Goal: Information Seeking & Learning: Check status

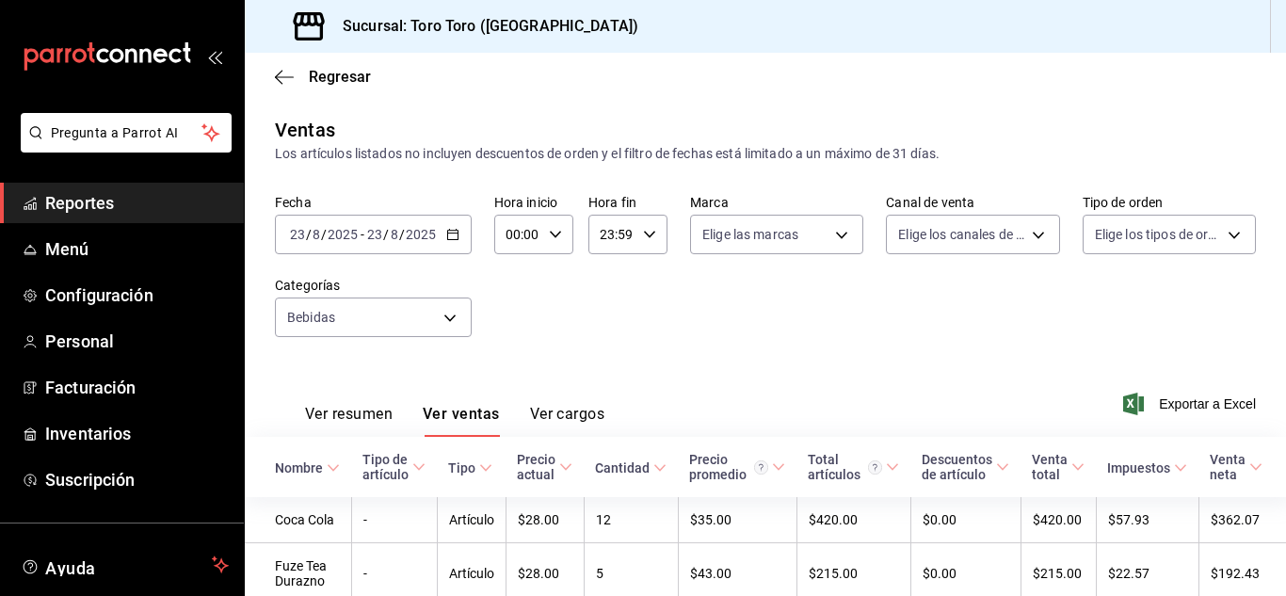
scroll to position [379, 0]
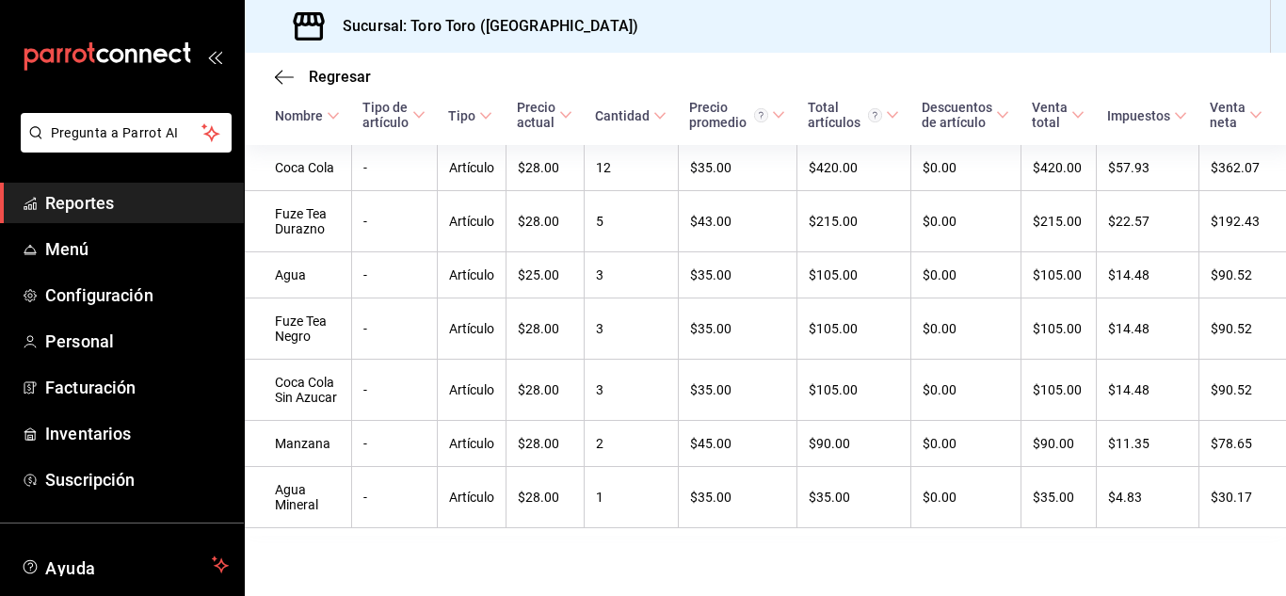
click at [81, 206] on span "Reportes" at bounding box center [137, 202] width 184 height 25
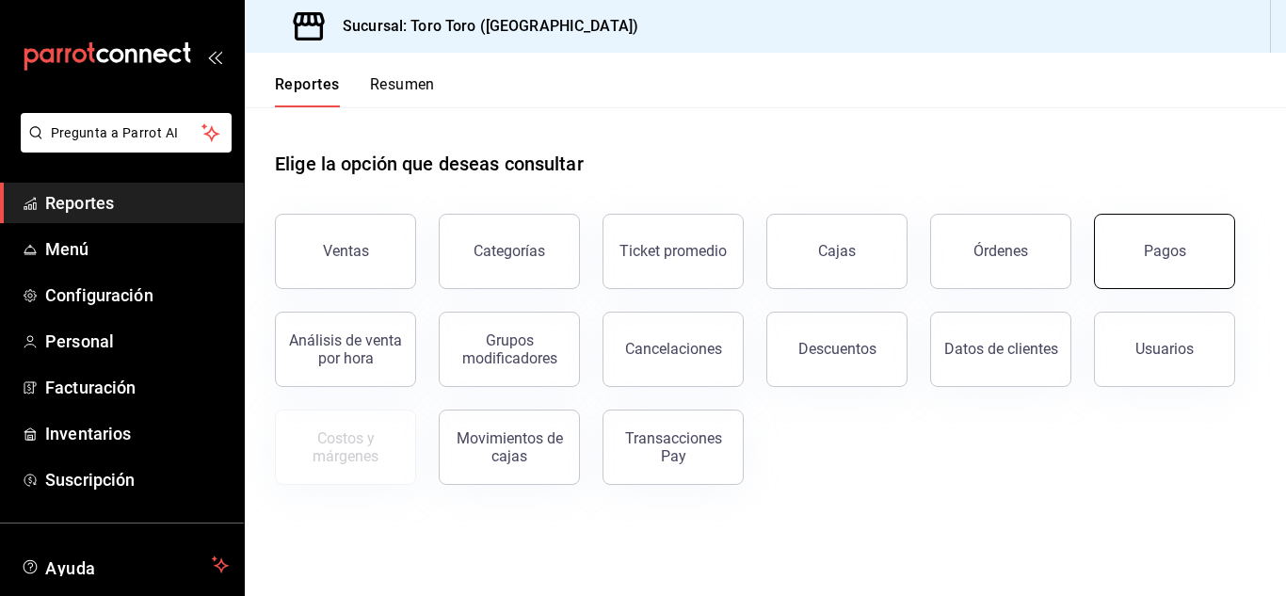
click at [1140, 247] on button "Pagos" at bounding box center [1164, 251] width 141 height 75
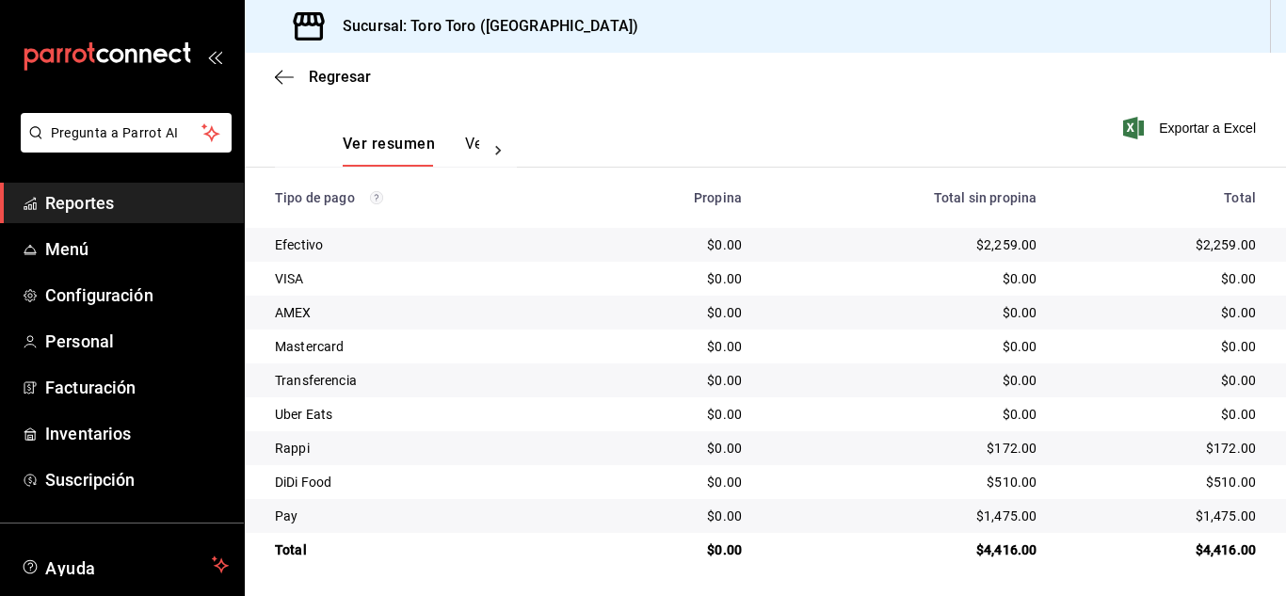
scroll to position [269, 0]
drag, startPoint x: 85, startPoint y: 192, endPoint x: 194, endPoint y: 213, distance: 111.2
click at [85, 192] on span "Reportes" at bounding box center [137, 202] width 184 height 25
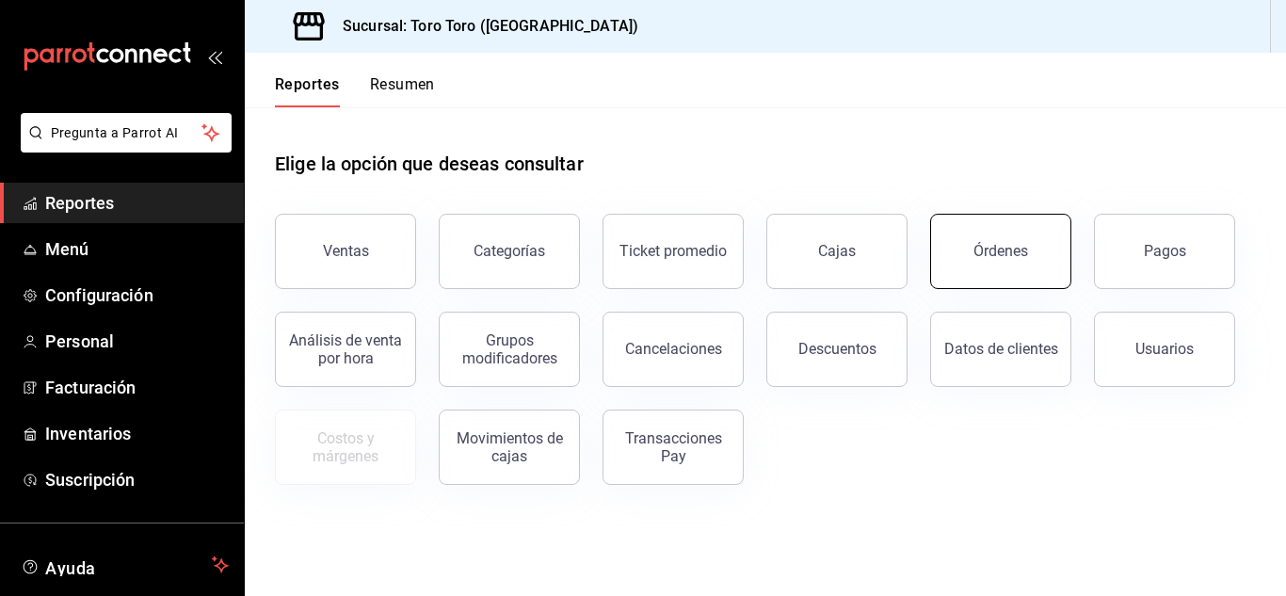
click at [1010, 257] on div "Órdenes" at bounding box center [1001, 251] width 55 height 18
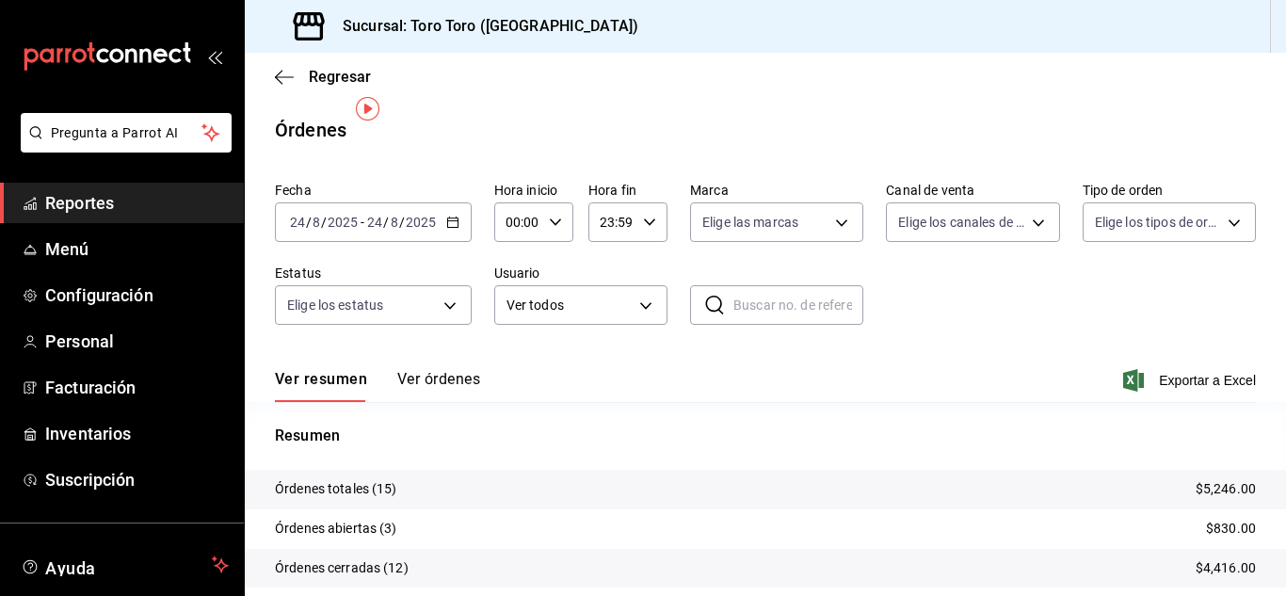
scroll to position [94, 0]
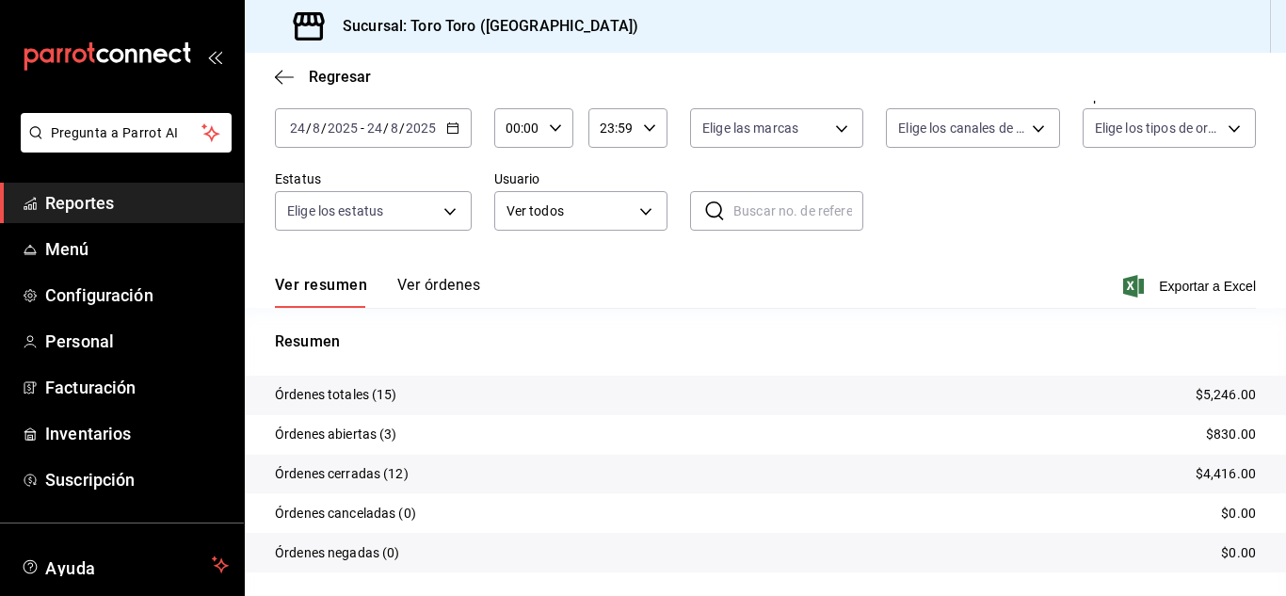
click at [118, 196] on span "Reportes" at bounding box center [137, 202] width 184 height 25
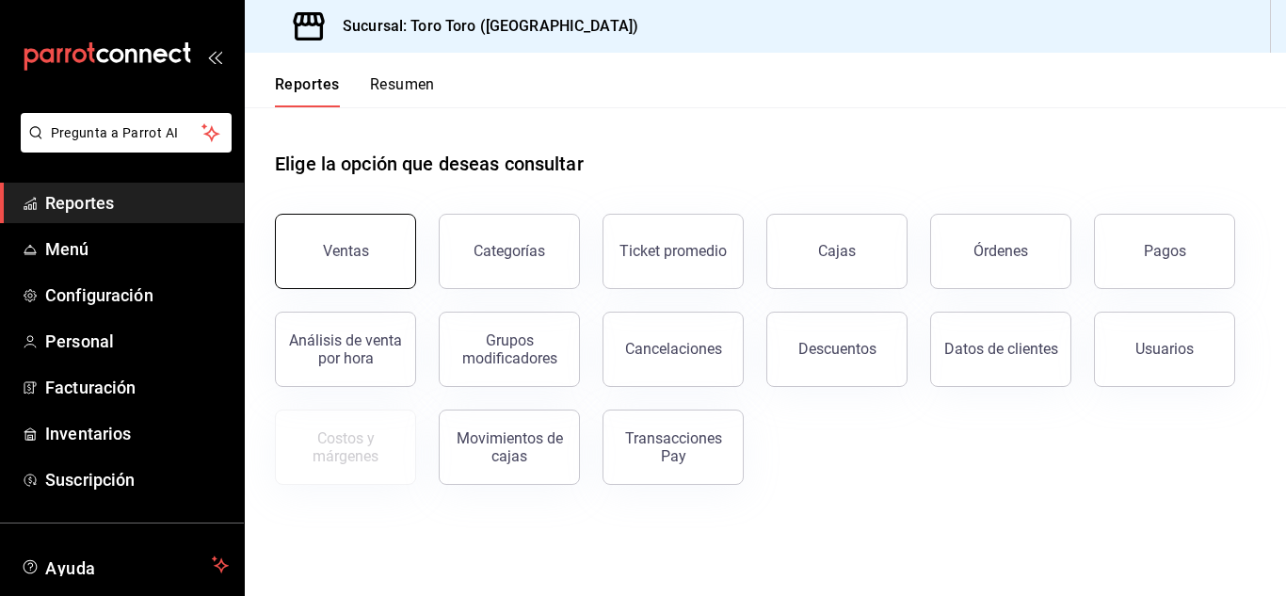
click at [364, 275] on button "Ventas" at bounding box center [345, 251] width 141 height 75
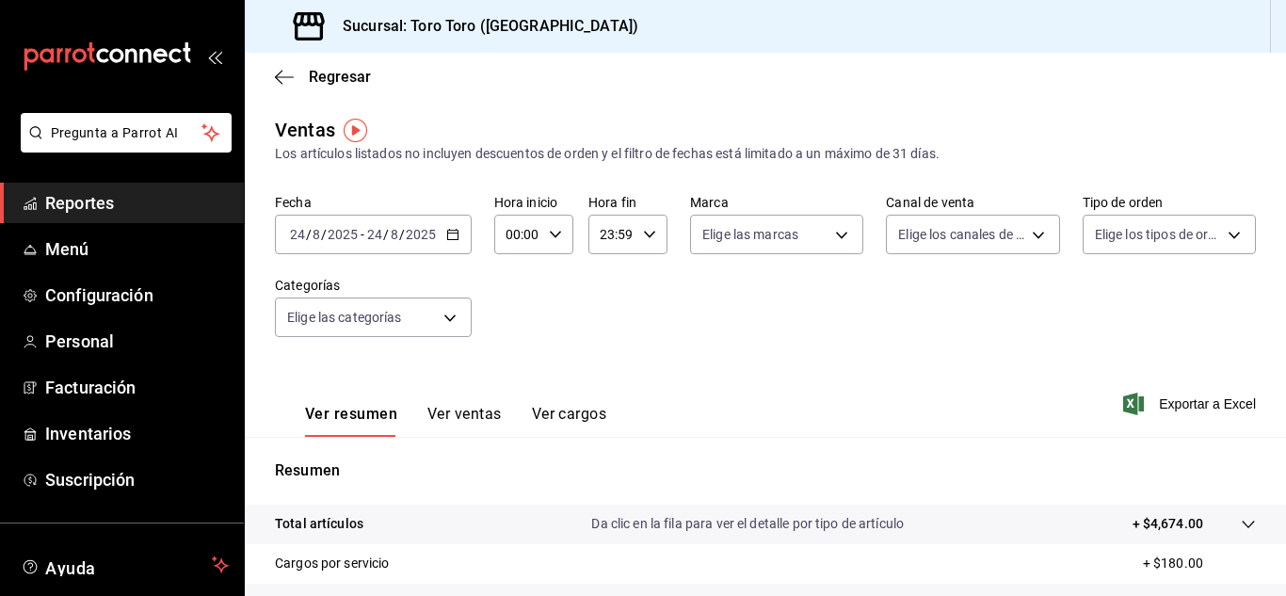
click at [601, 416] on button "Ver cargos" at bounding box center [569, 421] width 75 height 32
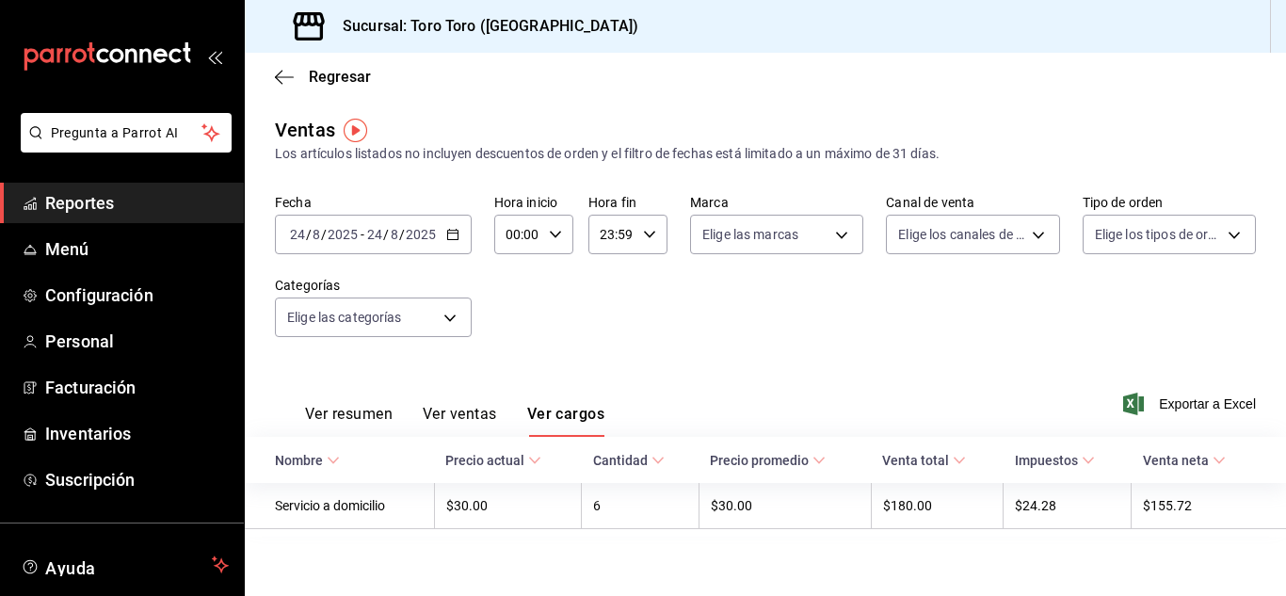
click at [80, 203] on span "Reportes" at bounding box center [137, 202] width 184 height 25
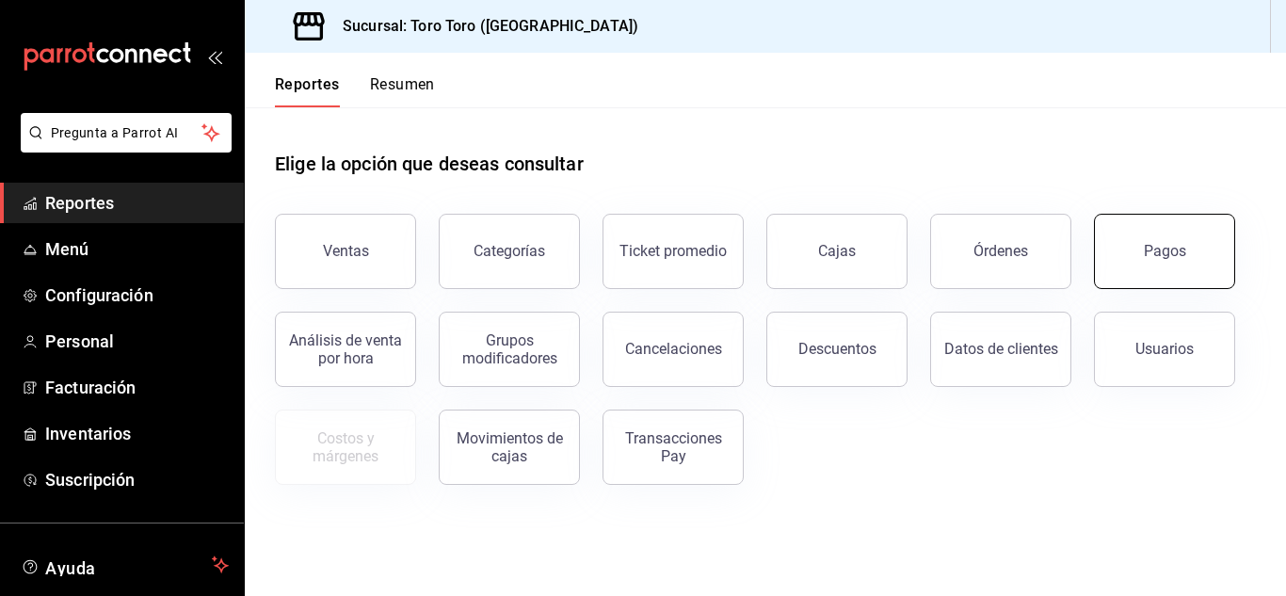
click at [1128, 252] on button "Pagos" at bounding box center [1164, 251] width 141 height 75
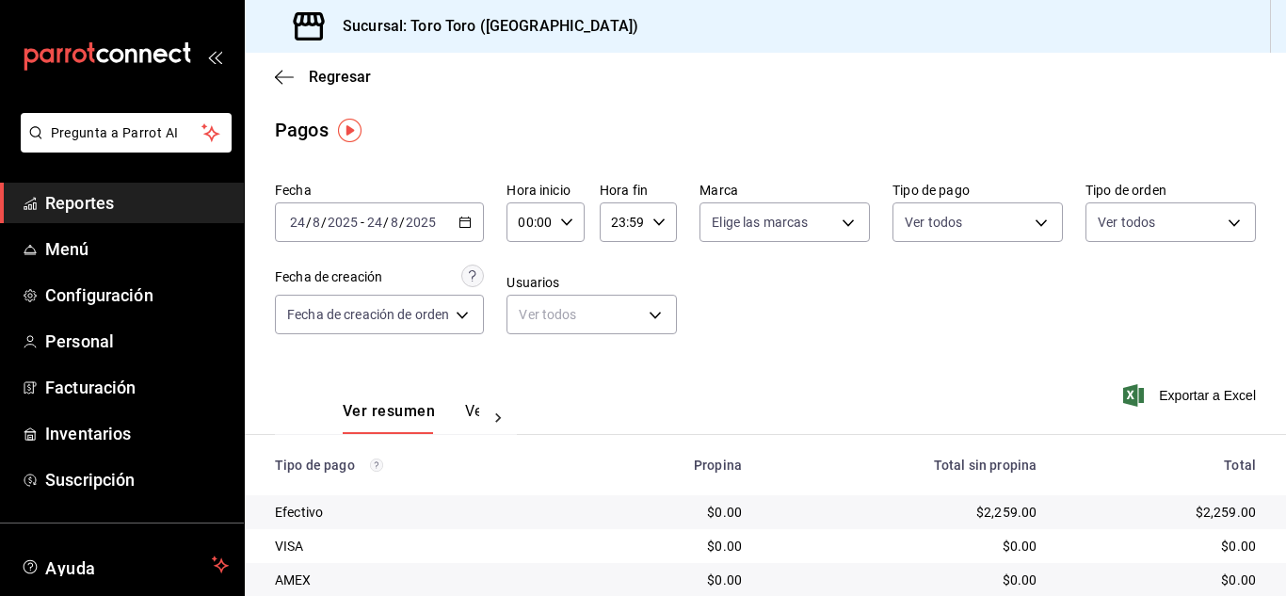
click at [465, 228] on \(Stroke\) "button" at bounding box center [465, 223] width 11 height 10
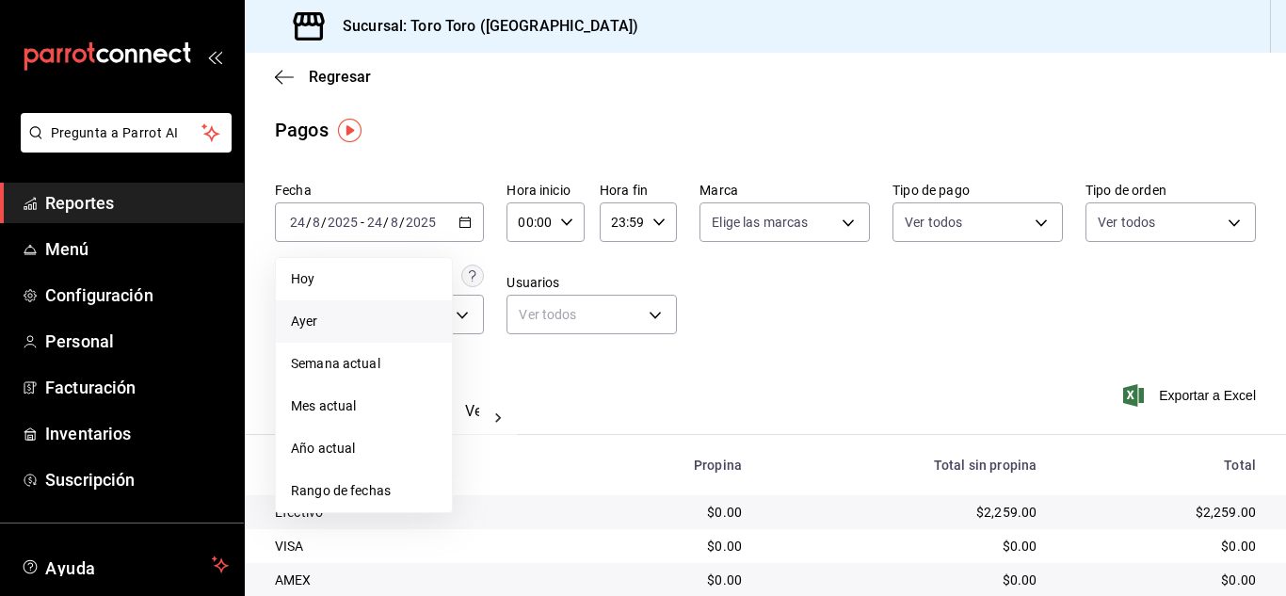
click at [331, 320] on span "Ayer" at bounding box center [364, 322] width 146 height 20
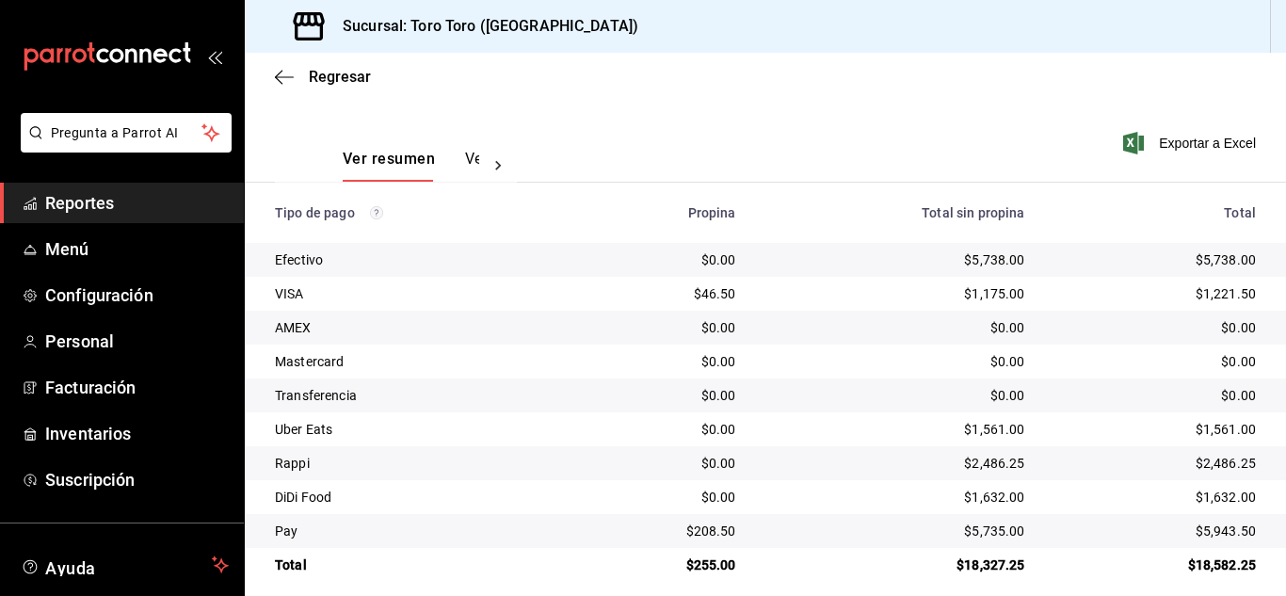
scroll to position [269, 0]
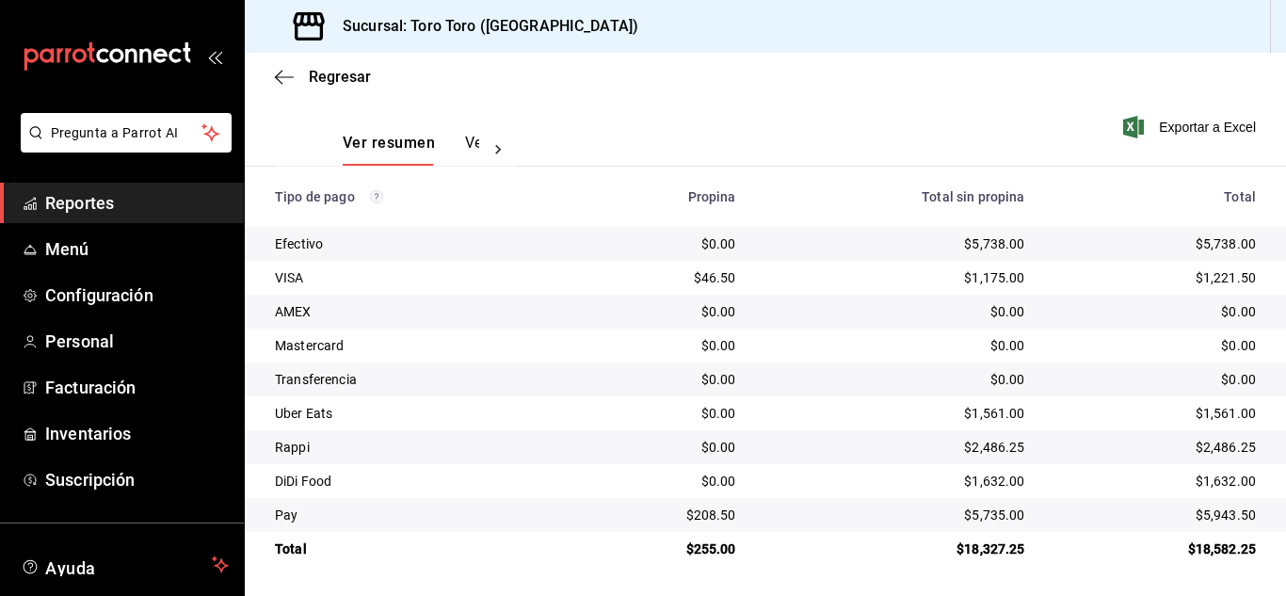
click at [135, 205] on span "Reportes" at bounding box center [137, 202] width 184 height 25
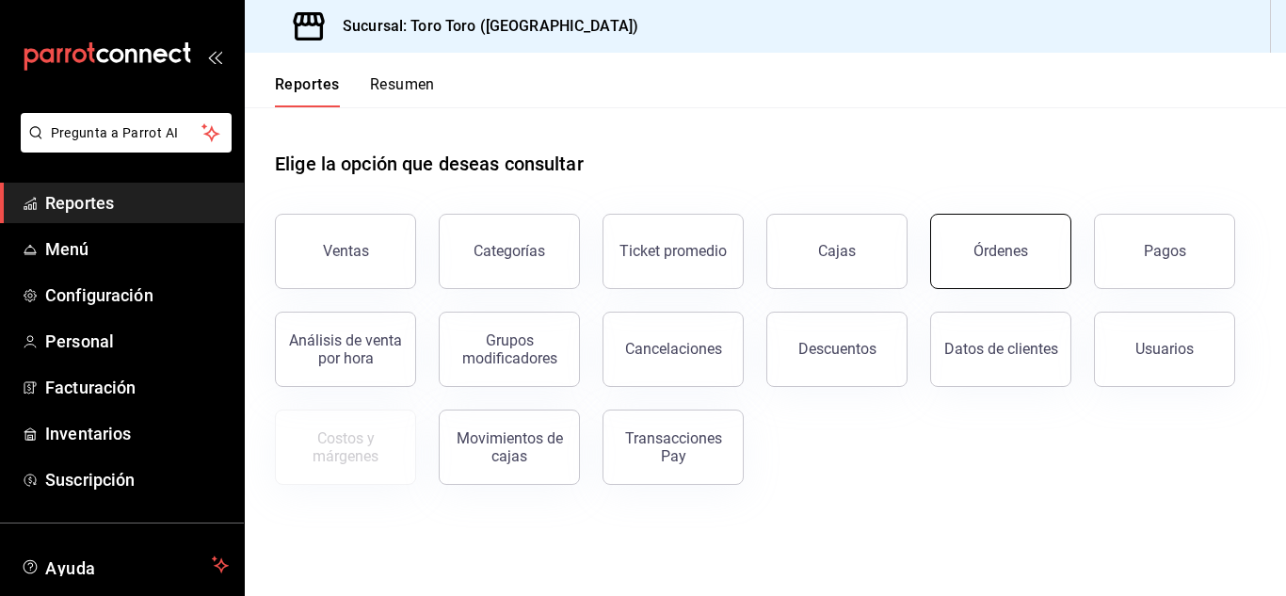
click at [975, 269] on button "Órdenes" at bounding box center [1000, 251] width 141 height 75
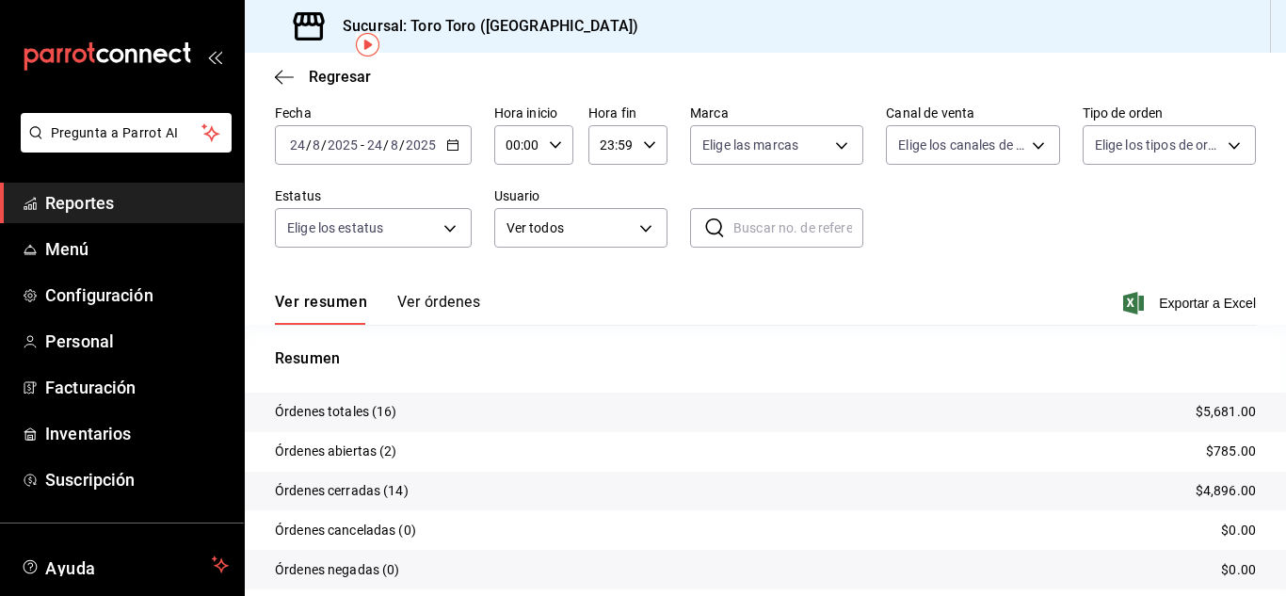
scroll to position [94, 0]
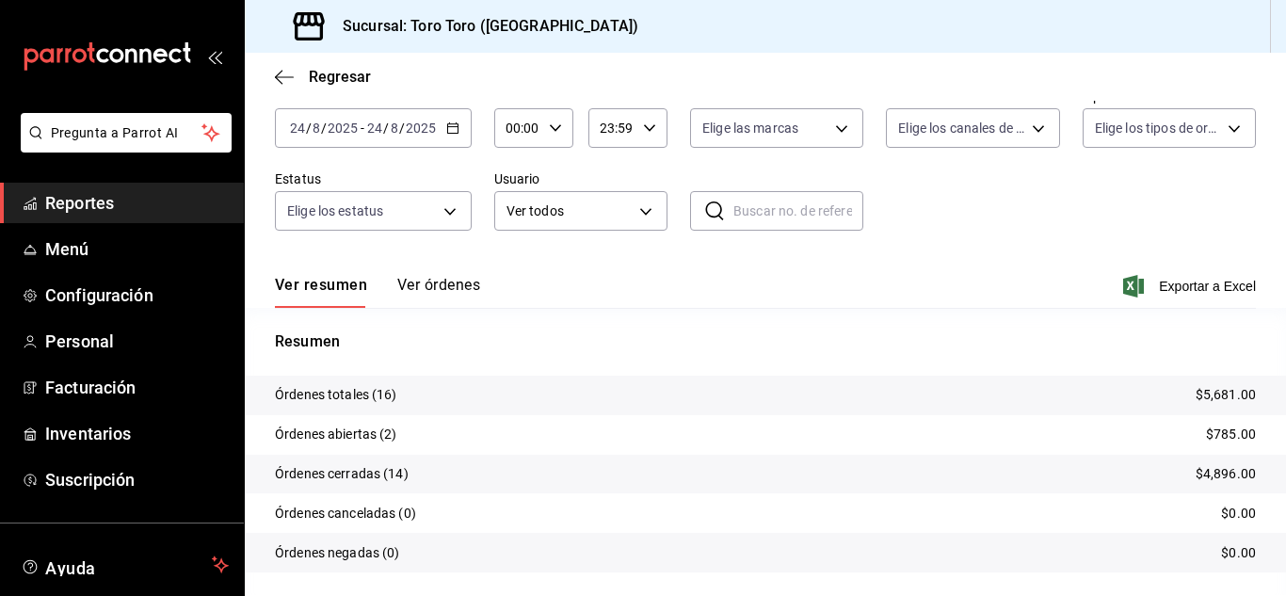
click at [49, 203] on span "Reportes" at bounding box center [137, 202] width 184 height 25
